Goal: Entertainment & Leisure: Consume media (video, audio)

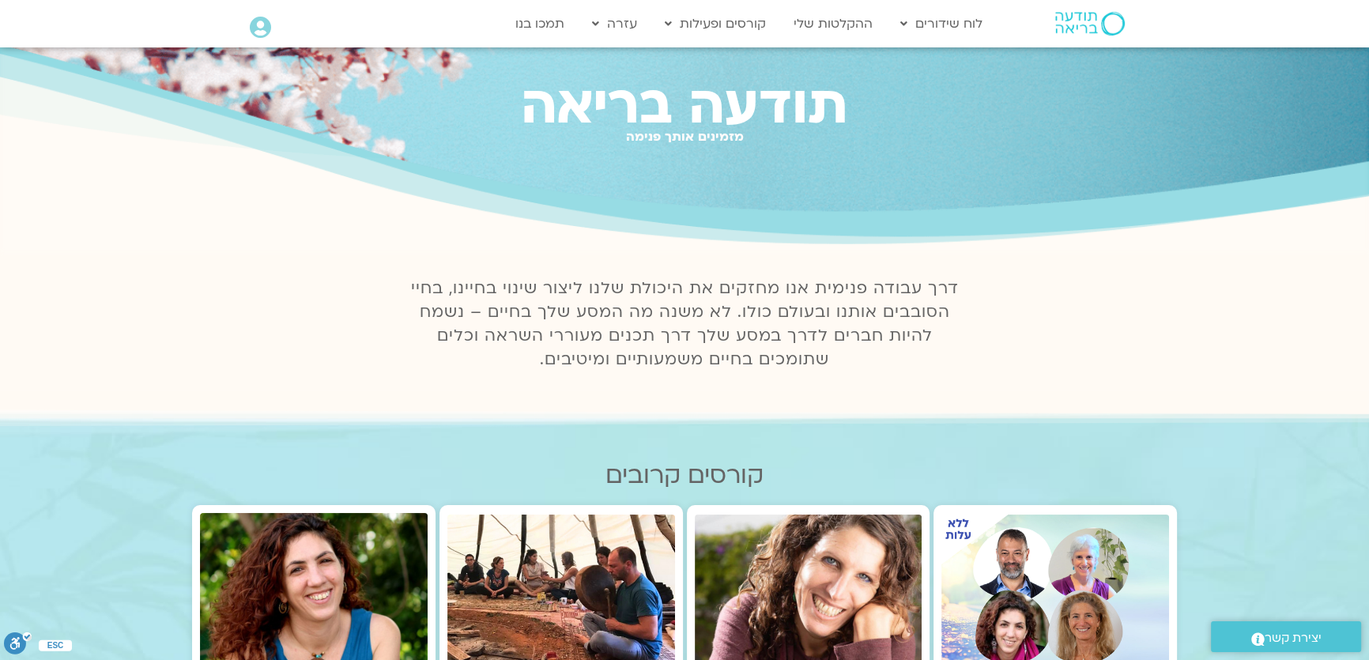
scroll to position [71, 0]
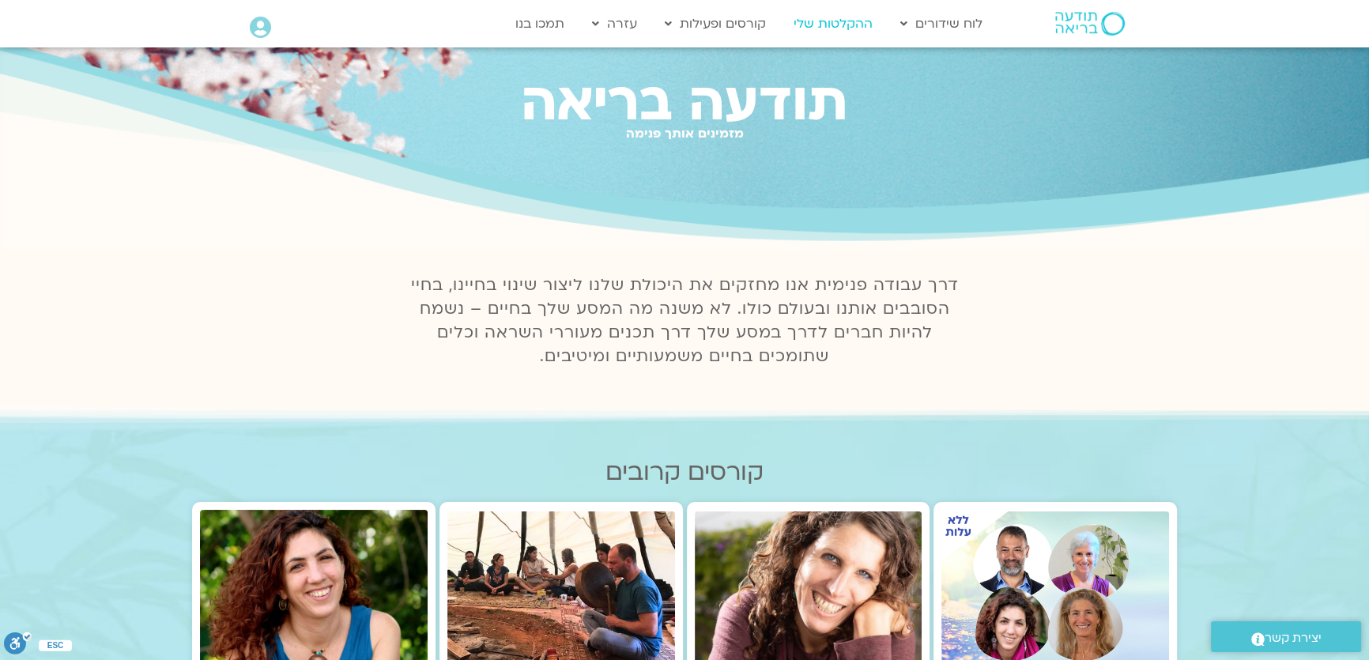
click at [829, 23] on link "ההקלטות שלי" at bounding box center [833, 24] width 95 height 30
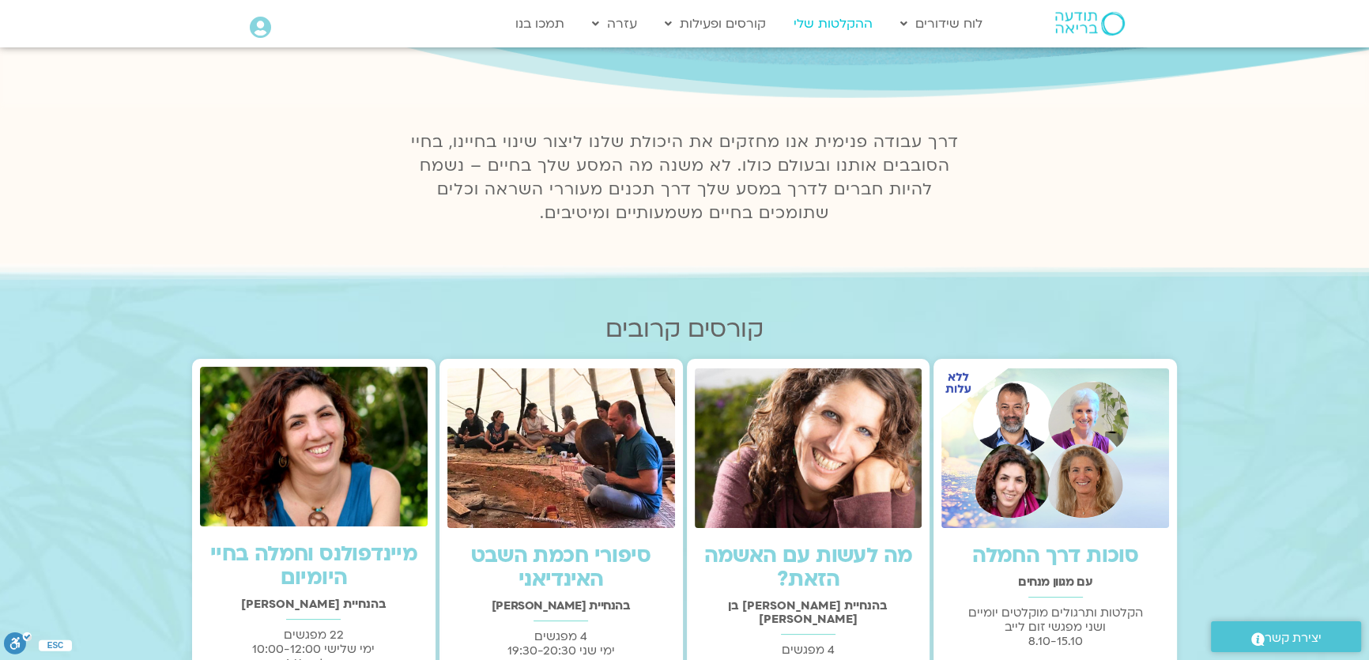
scroll to position [215, 0]
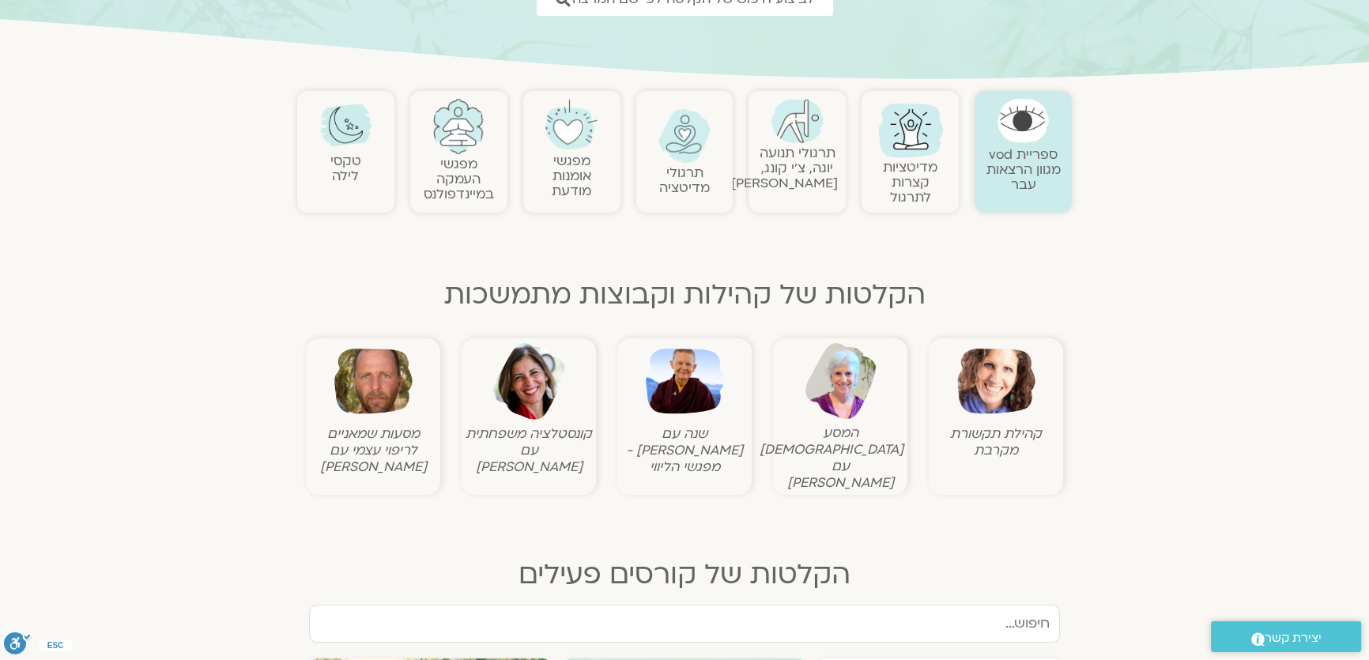
scroll to position [287, 0]
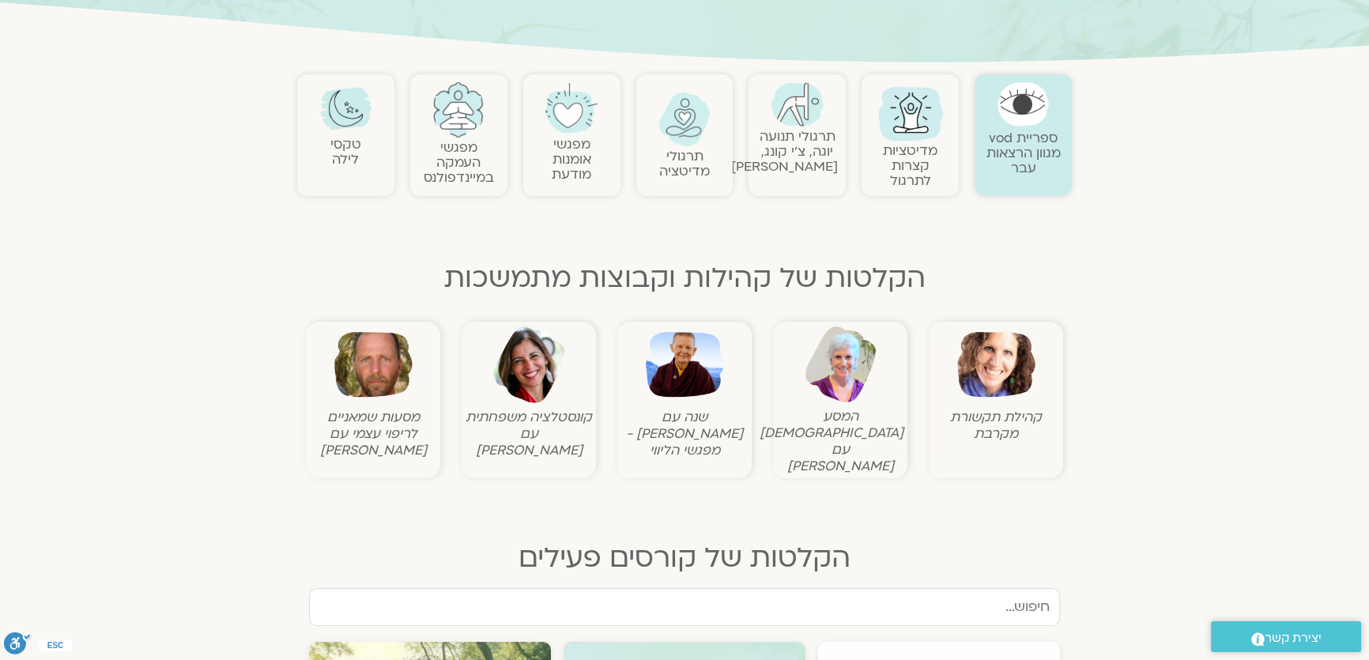
click at [996, 385] on img at bounding box center [996, 365] width 78 height 78
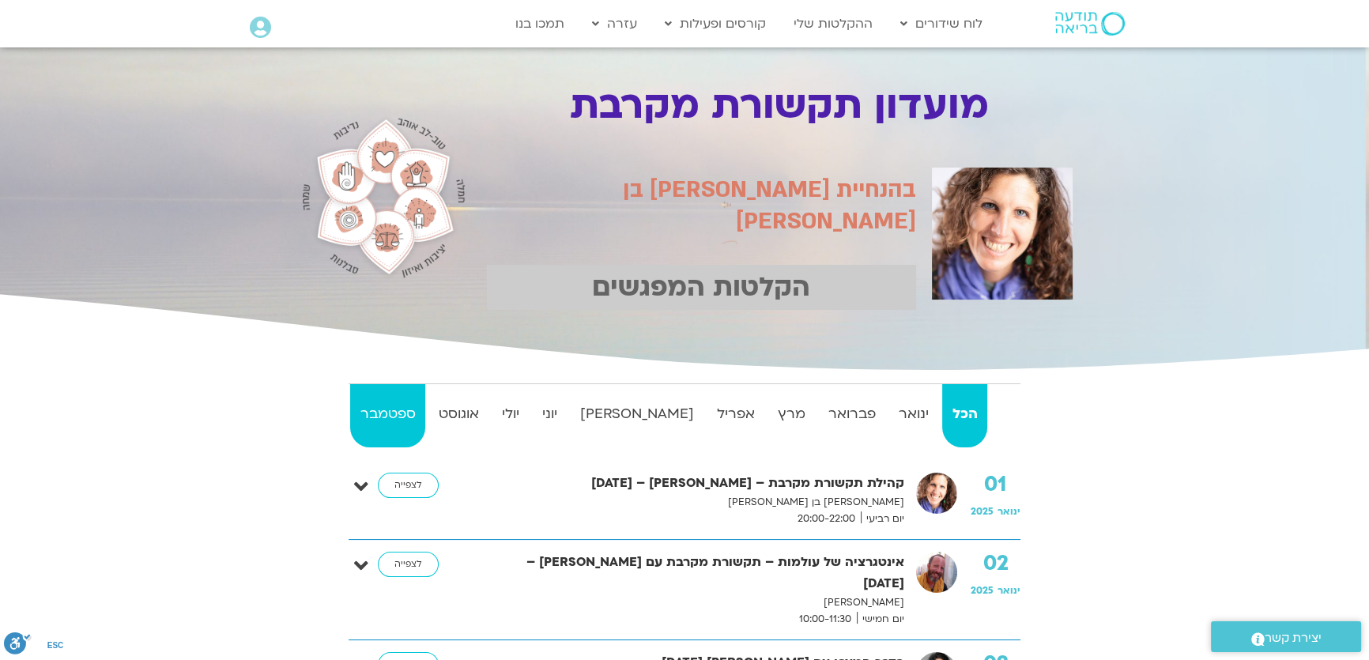
click at [406, 413] on strong "ספטמבר" at bounding box center [387, 414] width 75 height 24
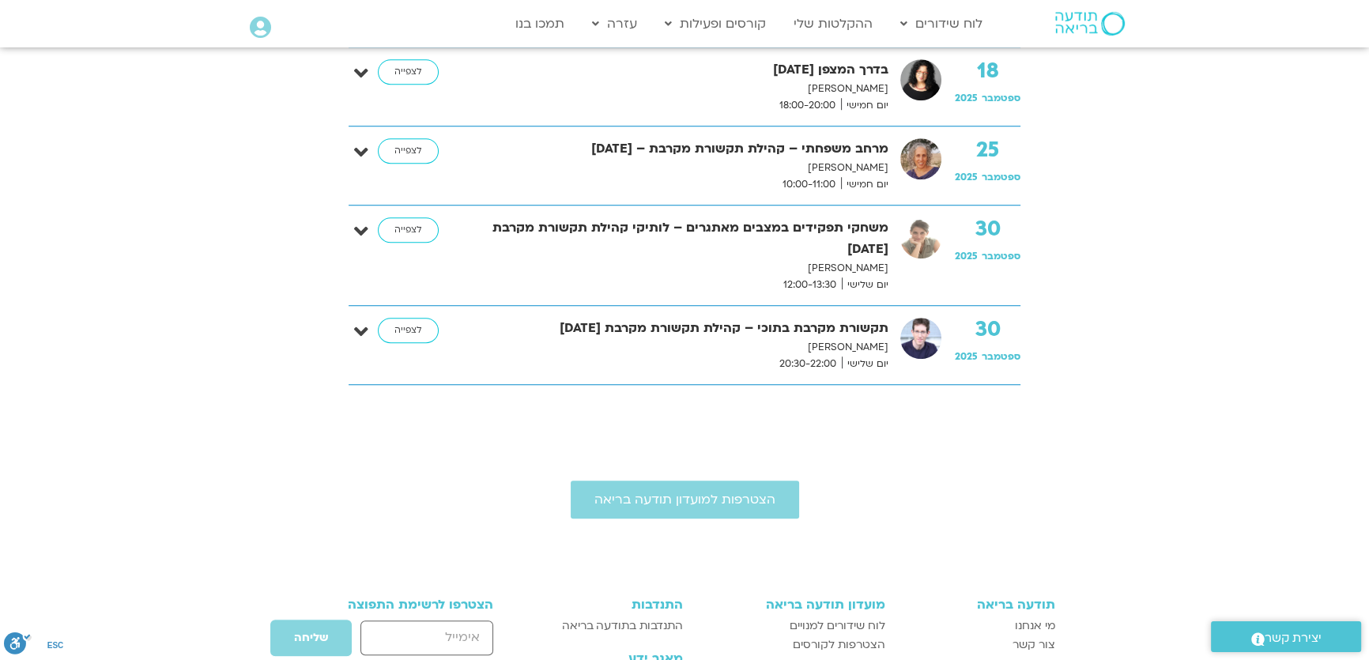
scroll to position [1581, 0]
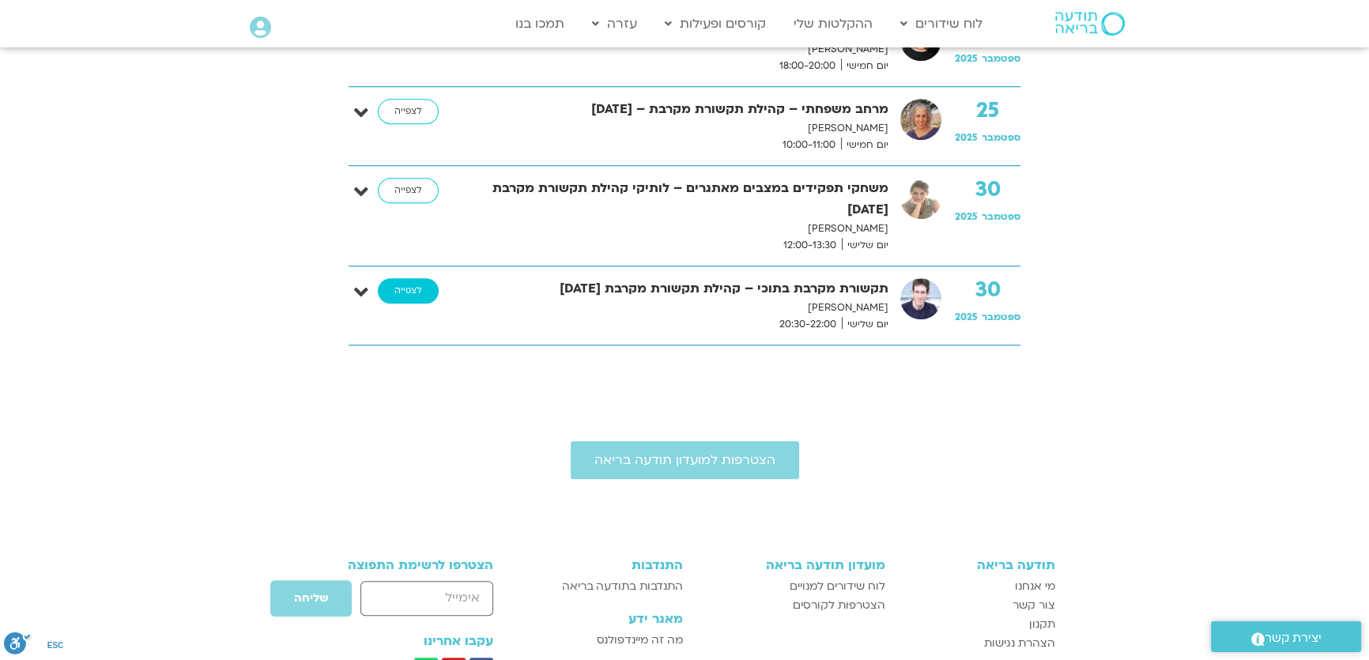
click at [416, 293] on link "לצפייה" at bounding box center [408, 290] width 61 height 25
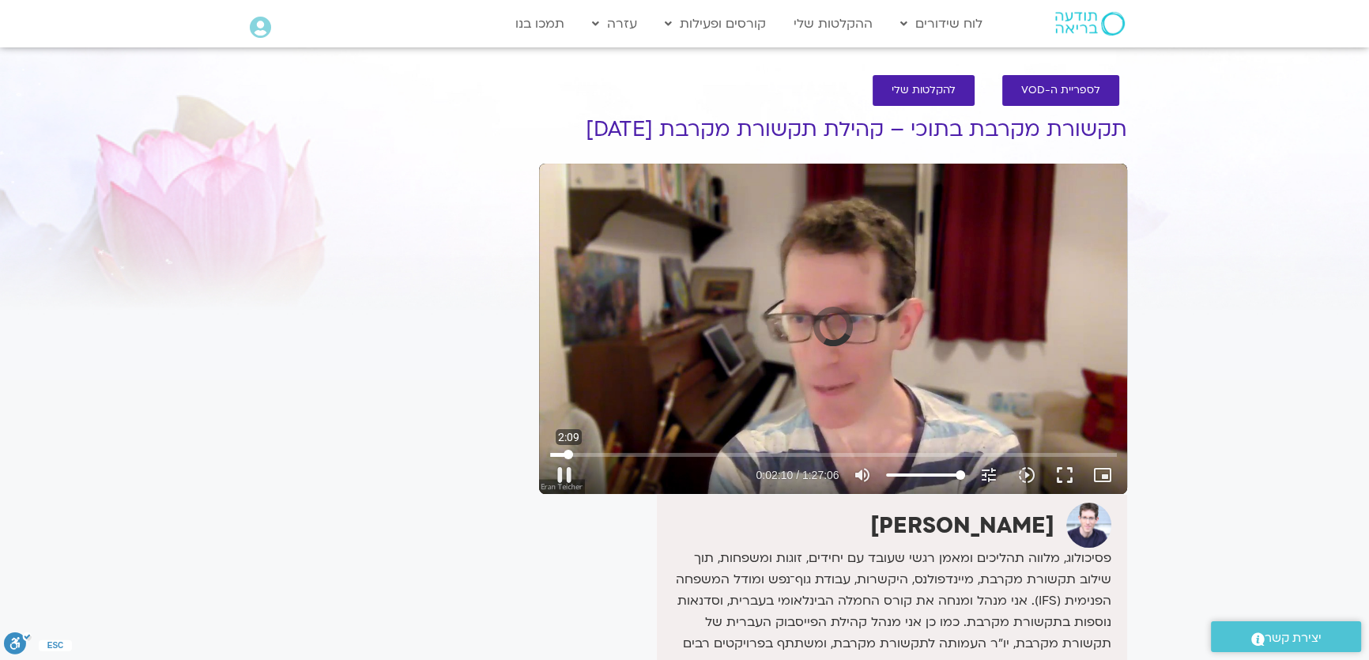
click at [568, 455] on input "Seek" at bounding box center [833, 454] width 567 height 9
click at [562, 477] on button "play_arrow" at bounding box center [565, 475] width 38 height 38
click at [576, 455] on input "Seek" at bounding box center [833, 454] width 567 height 9
click at [556, 470] on button "pause" at bounding box center [565, 475] width 38 height 38
click at [566, 474] on button "play_arrow" at bounding box center [565, 475] width 38 height 38
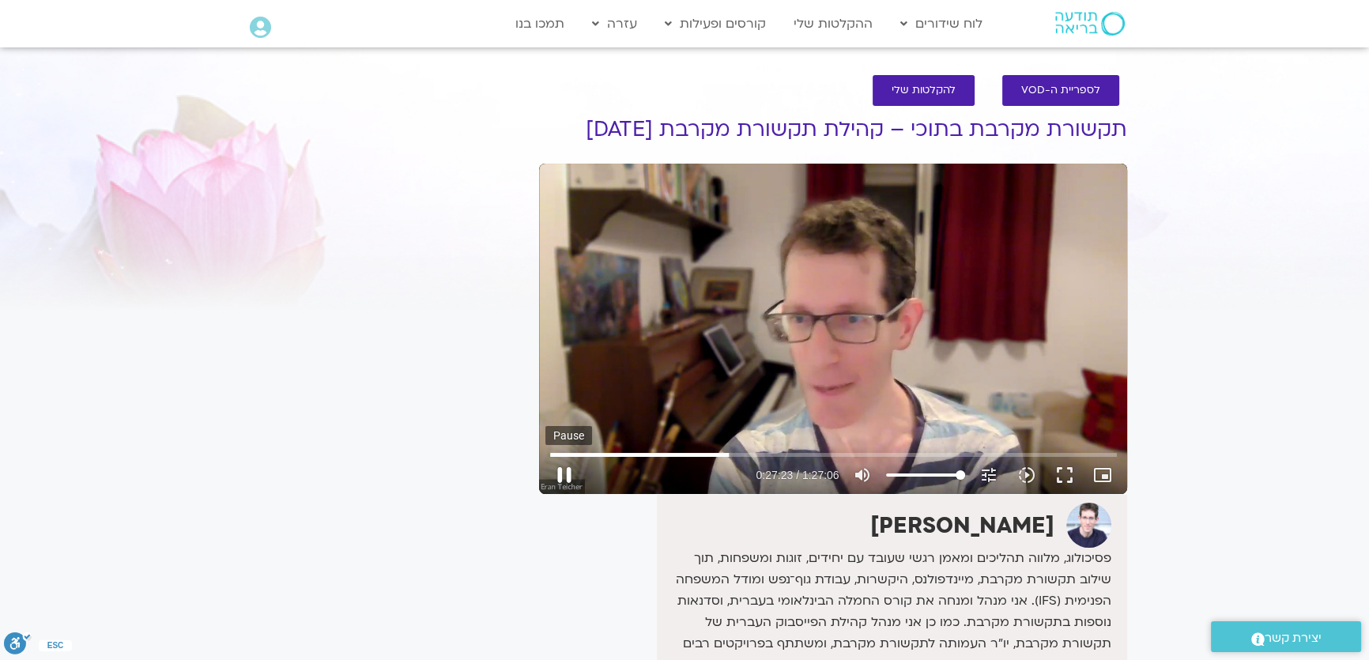
click at [568, 474] on button "pause" at bounding box center [565, 475] width 38 height 38
type input "1643.577745"
